Goal: Information Seeking & Learning: Learn about a topic

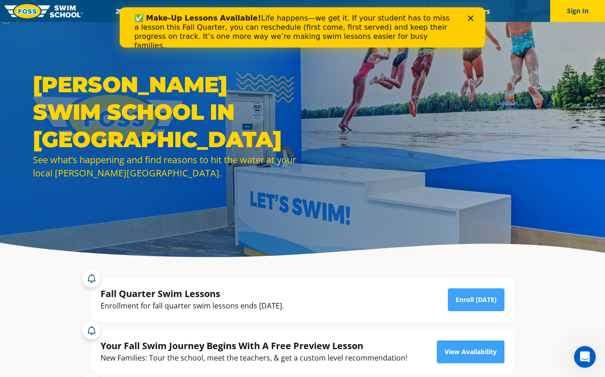
click at [471, 17] on icon "Close" at bounding box center [470, 18] width 5 height 5
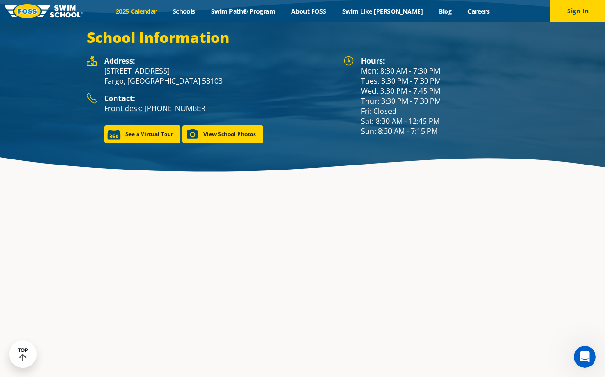
scroll to position [1306, 0]
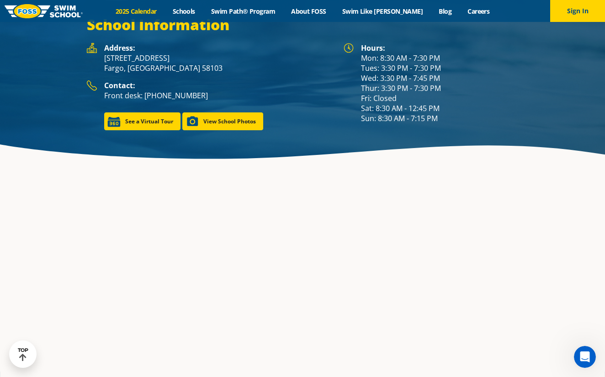
click at [162, 8] on link "2025 Calendar" at bounding box center [135, 11] width 57 height 9
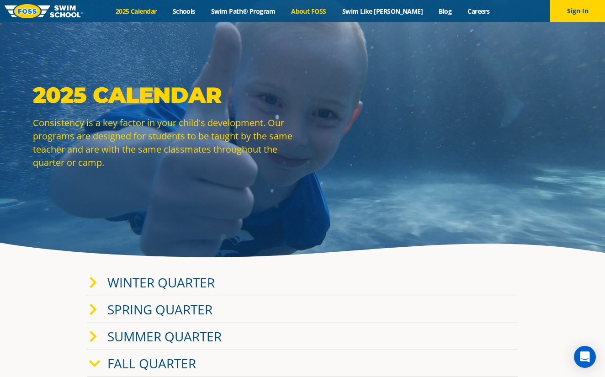
click at [320, 13] on link "About FOSS" at bounding box center [308, 11] width 51 height 9
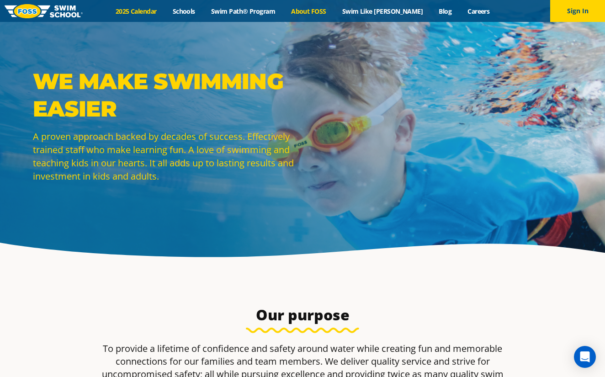
click at [156, 11] on link "2025 Calendar" at bounding box center [135, 11] width 57 height 9
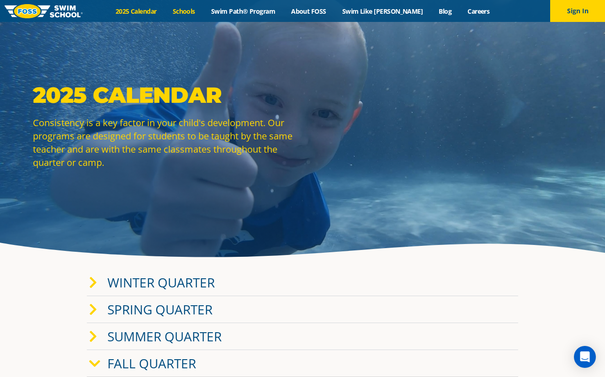
click at [196, 12] on link "Schools" at bounding box center [184, 11] width 38 height 9
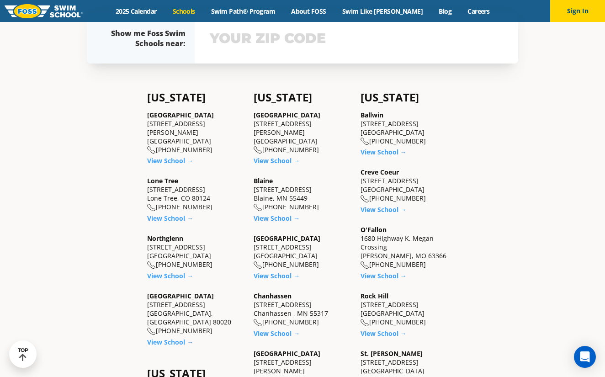
scroll to position [411, 0]
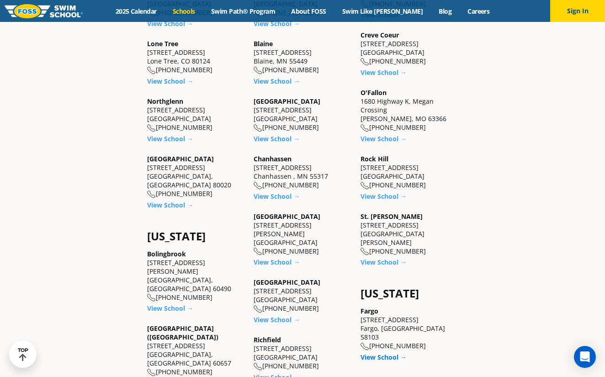
click at [387, 353] on link "View School →" at bounding box center [384, 357] width 46 height 9
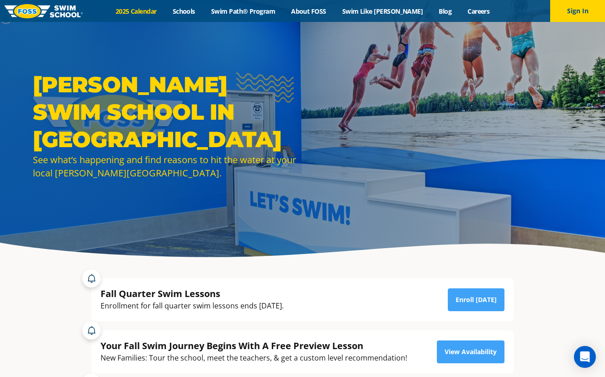
click at [145, 11] on link "2025 Calendar" at bounding box center [135, 11] width 57 height 9
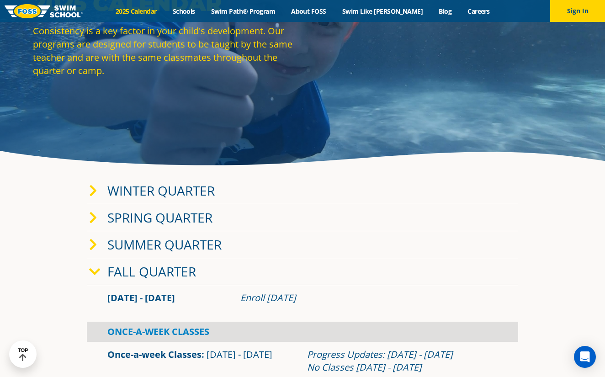
scroll to position [91, 0]
click at [119, 272] on link "Fall Quarter" at bounding box center [151, 271] width 89 height 17
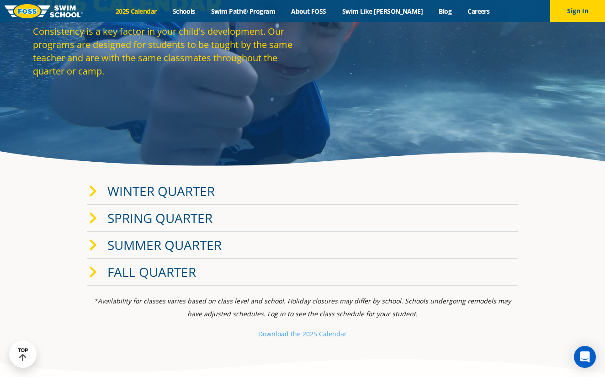
click at [119, 272] on link "Fall Quarter" at bounding box center [151, 271] width 89 height 17
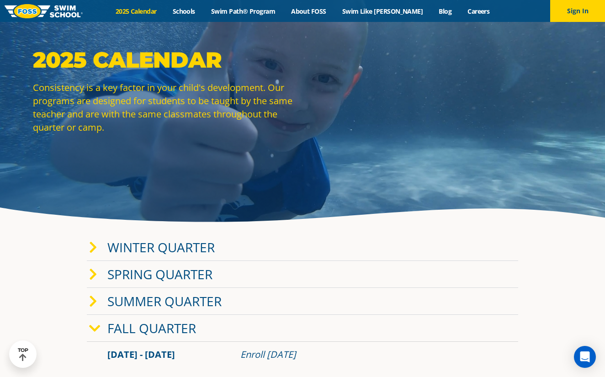
scroll to position [0, 0]
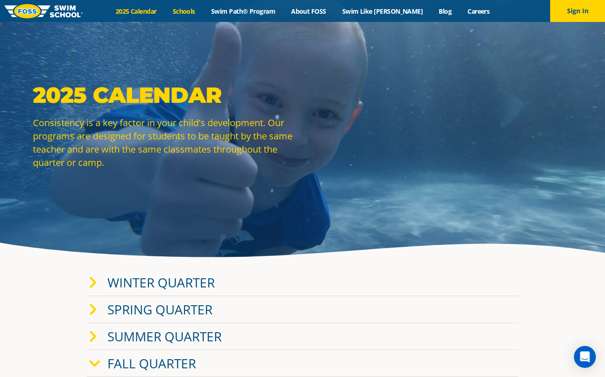
click at [203, 12] on link "Schools" at bounding box center [184, 11] width 38 height 9
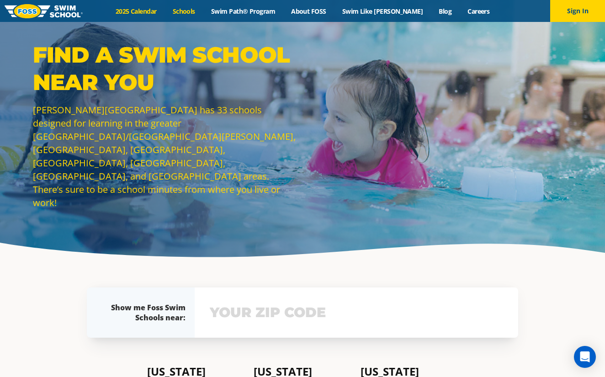
click at [143, 13] on link "2025 Calendar" at bounding box center [135, 11] width 57 height 9
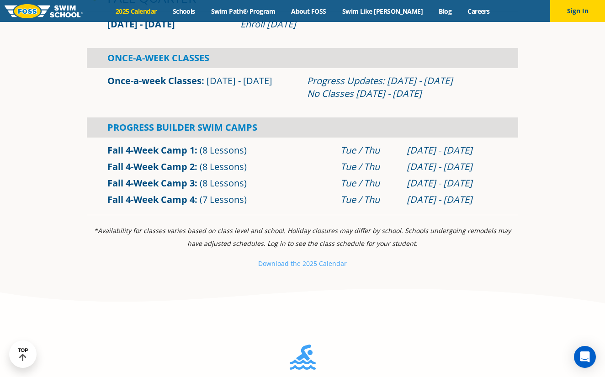
scroll to position [503, 0]
